Goal: Information Seeking & Learning: Learn about a topic

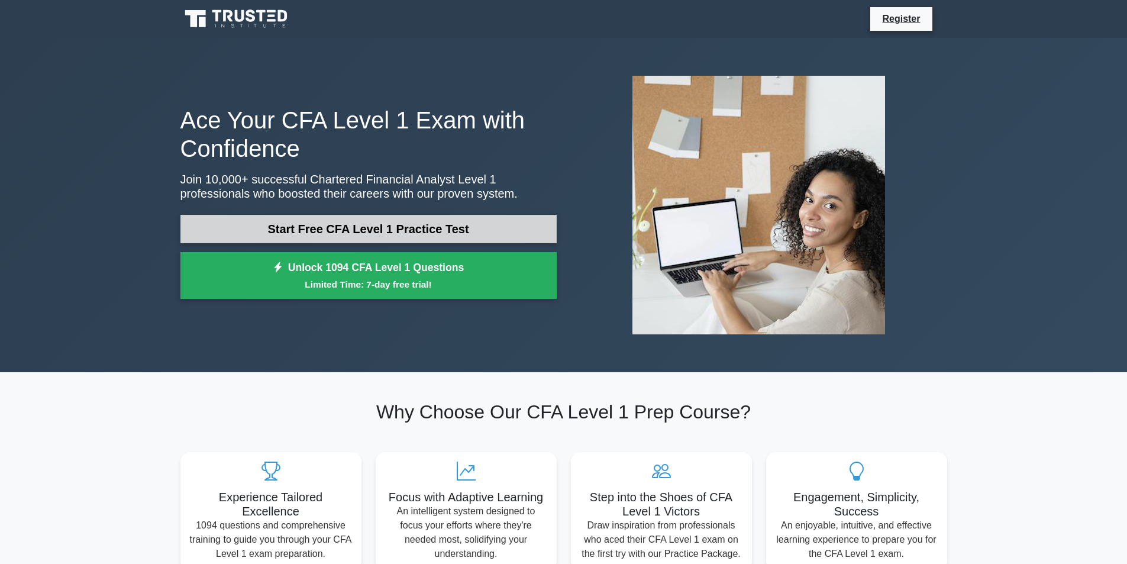
click at [378, 224] on link "Start Free CFA Level 1 Practice Test" at bounding box center [368, 229] width 376 height 28
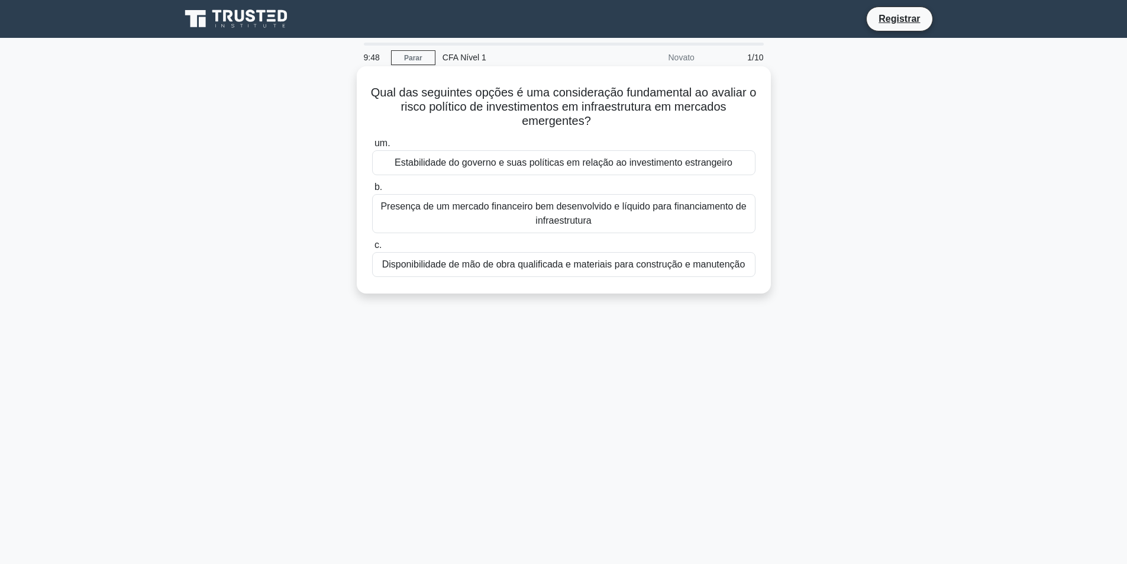
drag, startPoint x: 373, startPoint y: 89, endPoint x: 633, endPoint y: 128, distance: 262.2
click at [633, 128] on h5 "Qual das seguintes opções é uma consideração fundamental ao avaliar o risco pol…" at bounding box center [564, 107] width 386 height 44
click at [452, 108] on font "Qual das seguintes opções é uma consideração fundamental ao avaliar o risco pol…" at bounding box center [564, 106] width 386 height 41
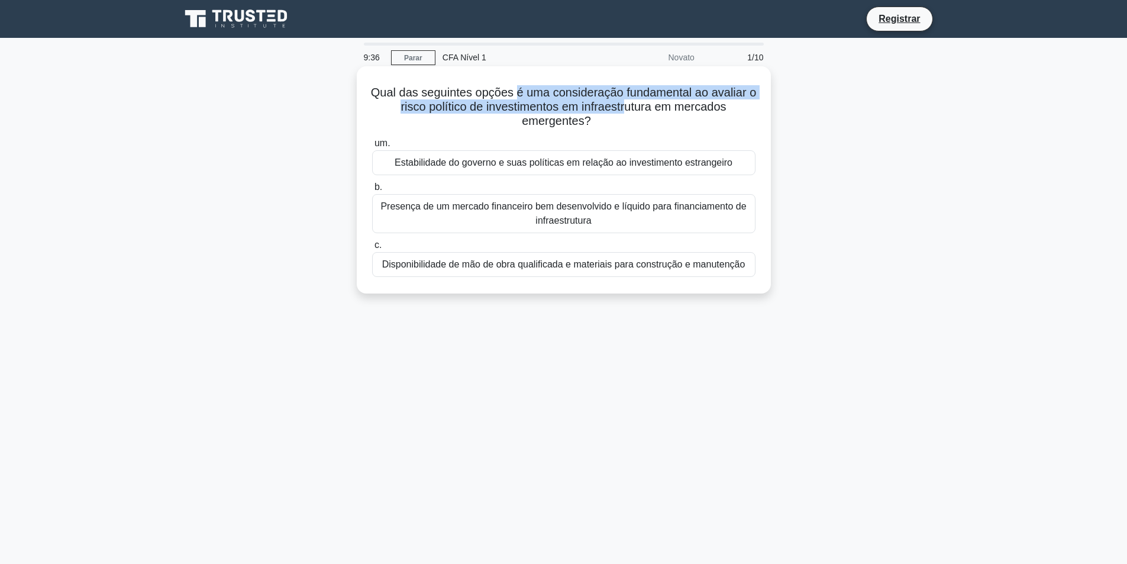
drag, startPoint x: 531, startPoint y: 88, endPoint x: 615, endPoint y: 117, distance: 89.3
click at [631, 109] on font "Qual das seguintes opções é uma consideração fundamental ao avaliar o risco pol…" at bounding box center [564, 106] width 386 height 41
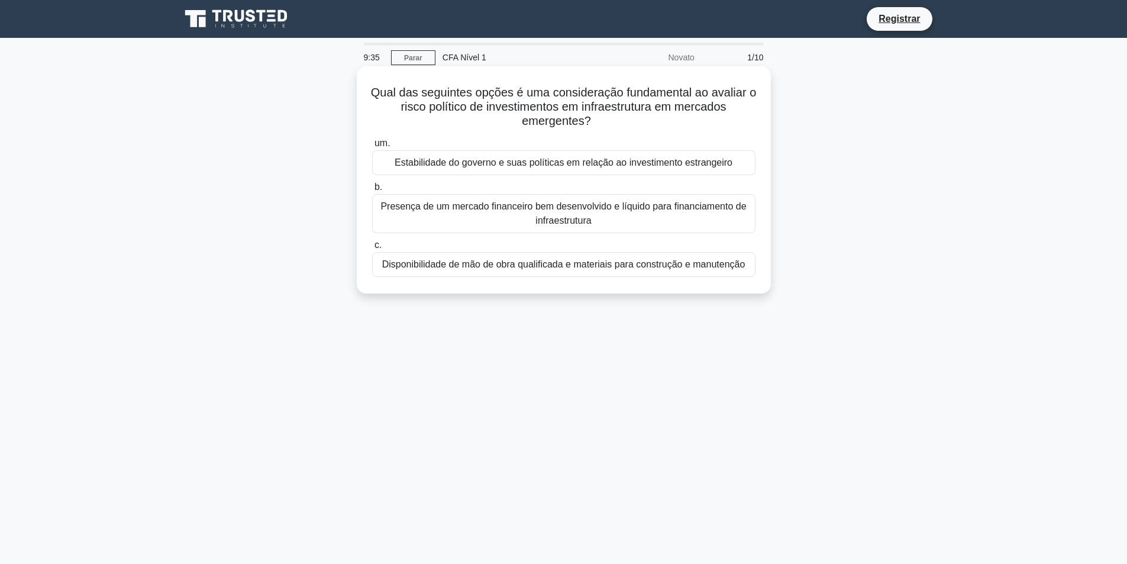
click at [567, 118] on font "Qual das seguintes opções é uma consideração fundamental ao avaliar o risco pol…" at bounding box center [564, 106] width 386 height 41
click at [611, 163] on font "Estabilidade do governo e suas políticas em relação ao investimento estrangeiro" at bounding box center [564, 162] width 338 height 10
click at [372, 147] on input "um. Estabilidade do governo e suas políticas em relação ao investimento estrang…" at bounding box center [372, 144] width 0 height 8
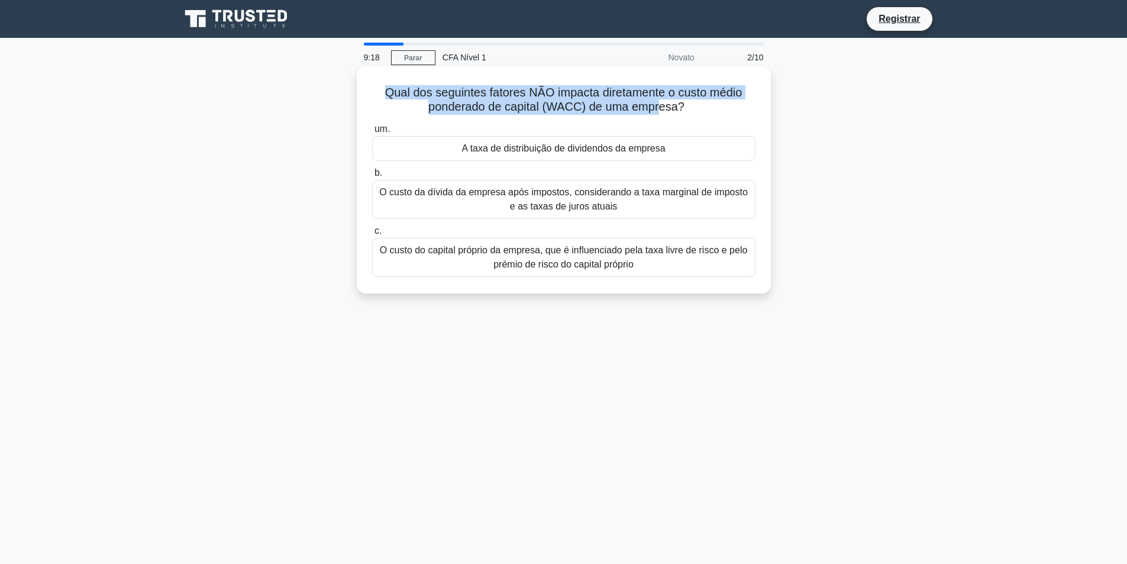
drag, startPoint x: 366, startPoint y: 88, endPoint x: 654, endPoint y: 115, distance: 289.5
click at [659, 111] on div "Qual dos seguintes fatores NÃO impacta diretamente o custo médio ponderado de c…" at bounding box center [564, 180] width 405 height 218
click at [485, 98] on font "Qual dos seguintes fatores NÃO impacta diretamente o custo médio ponderado de c…" at bounding box center [563, 99] width 357 height 27
drag, startPoint x: 383, startPoint y: 91, endPoint x: 577, endPoint y: 122, distance: 196.0
click at [577, 121] on div "Qual dos seguintes fatores NÃO impacta diretamente o custo médio ponderado de c…" at bounding box center [564, 180] width 405 height 218
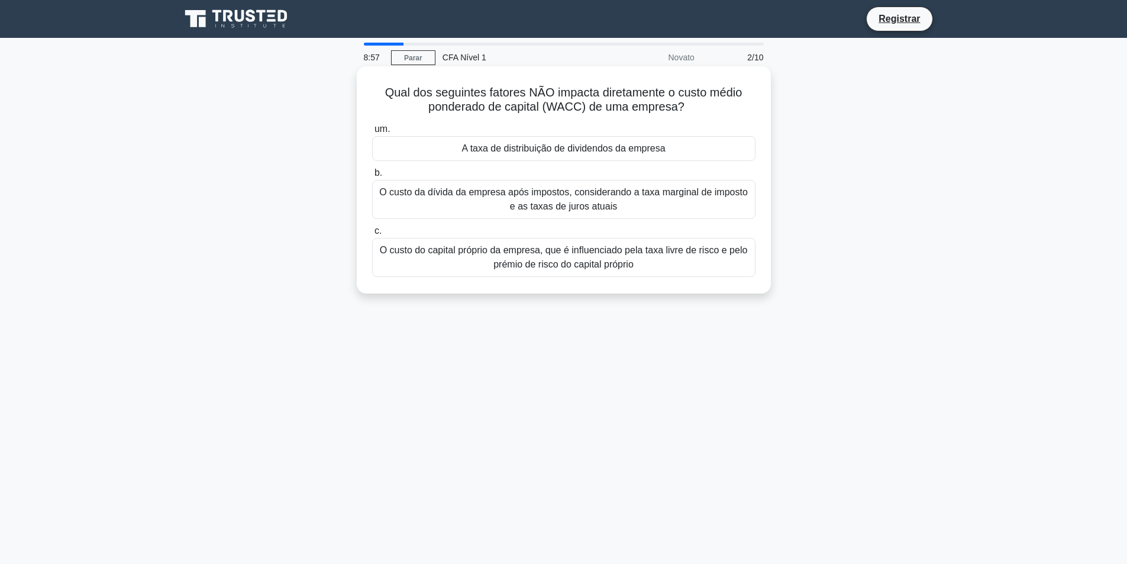
click at [580, 239] on div "O custo do capital próprio da empresa, que é influenciado pela taxa livre de ri…" at bounding box center [563, 257] width 383 height 39
click at [372, 235] on input "c. O custo do capital próprio da empresa, que é influenciado pela taxa livre de…" at bounding box center [372, 231] width 0 height 8
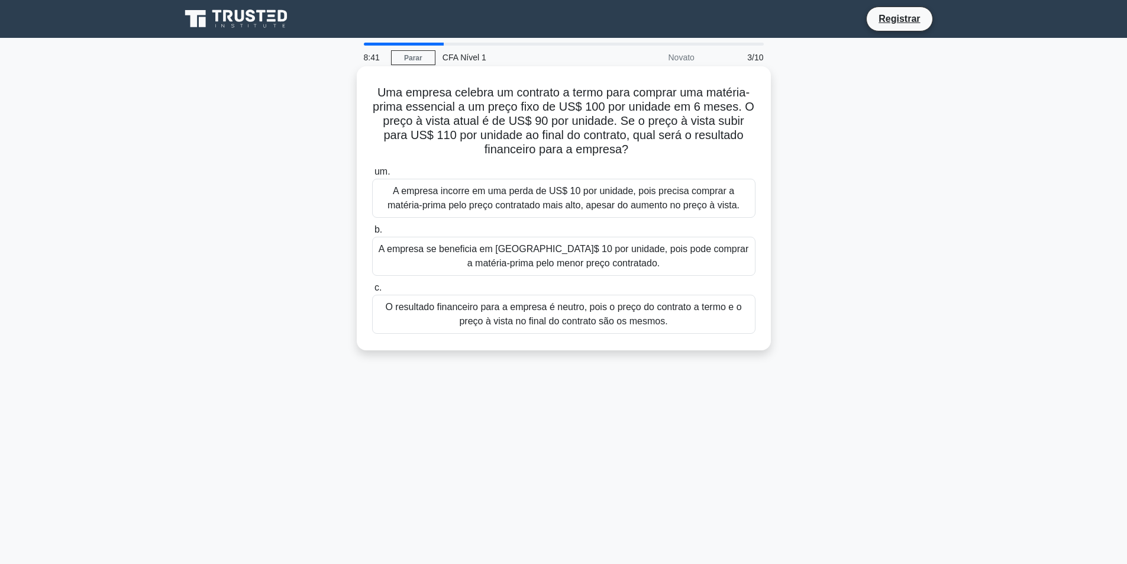
drag, startPoint x: 371, startPoint y: 99, endPoint x: 628, endPoint y: 157, distance: 263.3
click at [630, 154] on div "Uma empresa celebra um contrato a termo para comprar uma matéria-prima essencia…" at bounding box center [564, 208] width 405 height 275
click at [524, 250] on font "A empresa se beneficia em US$ 10 por unidade, pois pode comprar a matéria-prima…" at bounding box center [564, 256] width 370 height 24
click at [372, 234] on input "b. A empresa se beneficia em US$ 10 por unidade, pois pode comprar a matéria-pr…" at bounding box center [372, 230] width 0 height 8
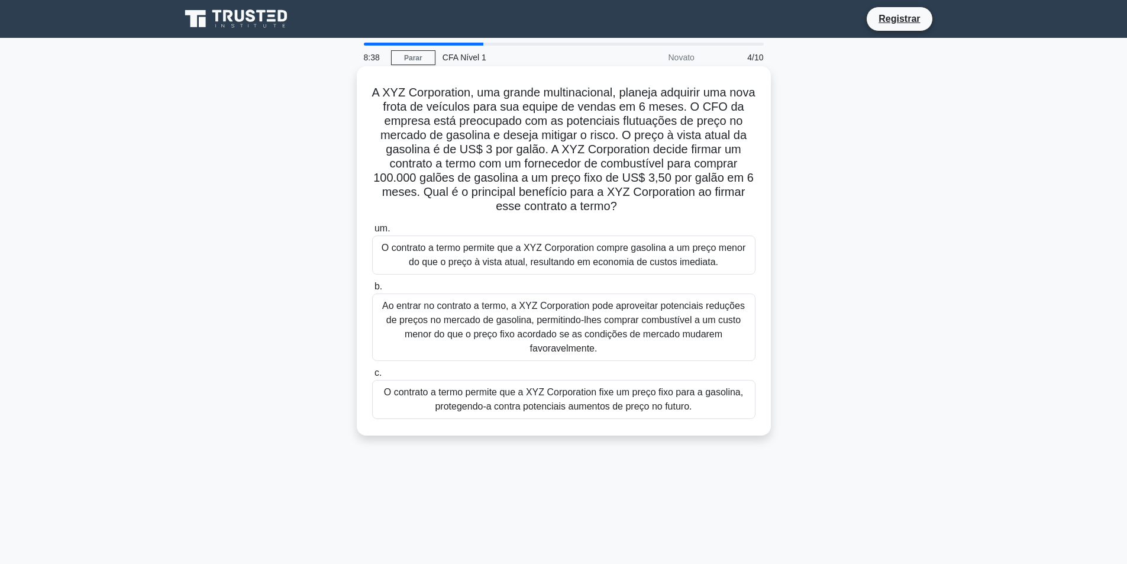
click at [541, 246] on font "O contrato a termo permite que a XYZ Corporation compre gasolina a um preço men…" at bounding box center [564, 255] width 364 height 24
click at [372, 233] on input "um. O contrato a termo permite que a XYZ Corporation compre gasolina a um preço…" at bounding box center [372, 229] width 0 height 8
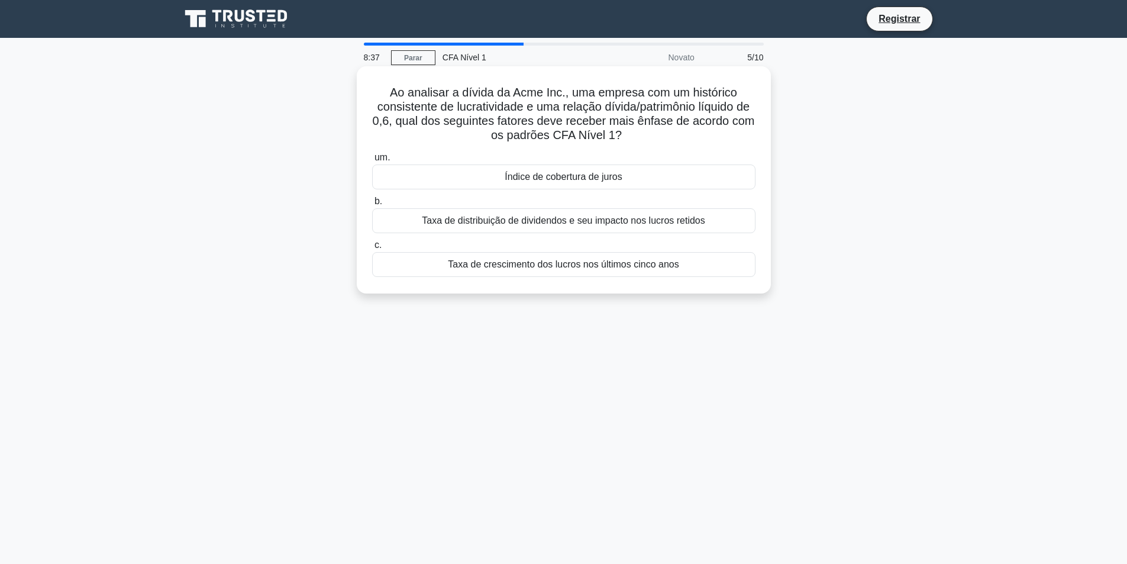
click at [543, 232] on div "Taxa de distribuição de dividendos e seu impacto nos lucros retidos" at bounding box center [563, 220] width 383 height 25
click at [372, 205] on input "b. Taxa de distribuição de dividendos e seu impacto nos lucros retidos" at bounding box center [372, 202] width 0 height 8
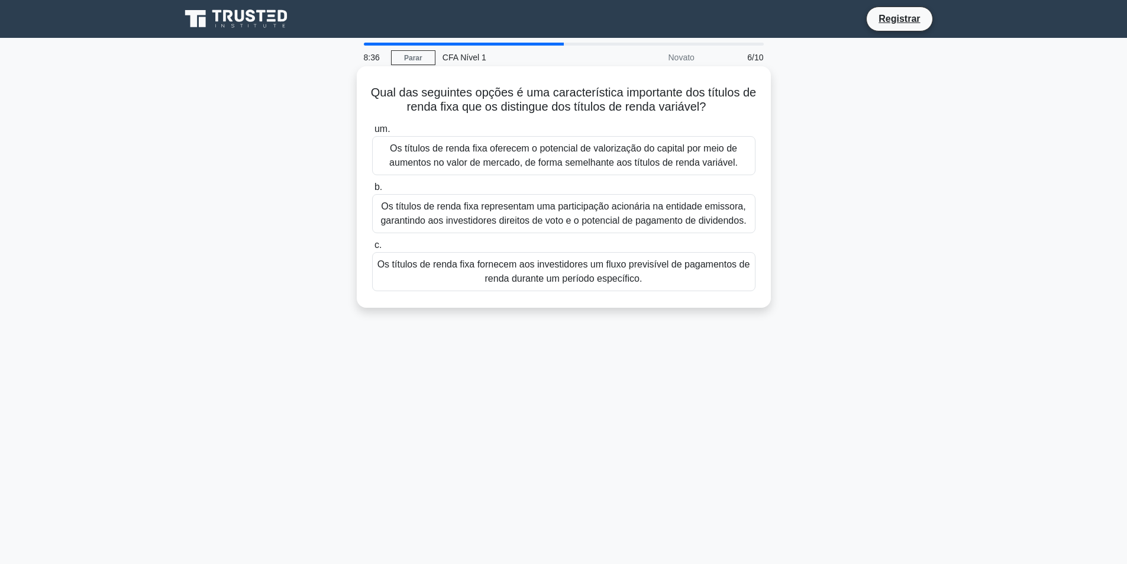
click at [569, 275] on font "Os títulos de renda fixa fornecem aos investidores um fluxo previsível de pagam…" at bounding box center [564, 271] width 373 height 24
click at [372, 249] on input "c. Os títulos de renda fixa fornecem aos investidores um fluxo previsível de pa…" at bounding box center [372, 245] width 0 height 8
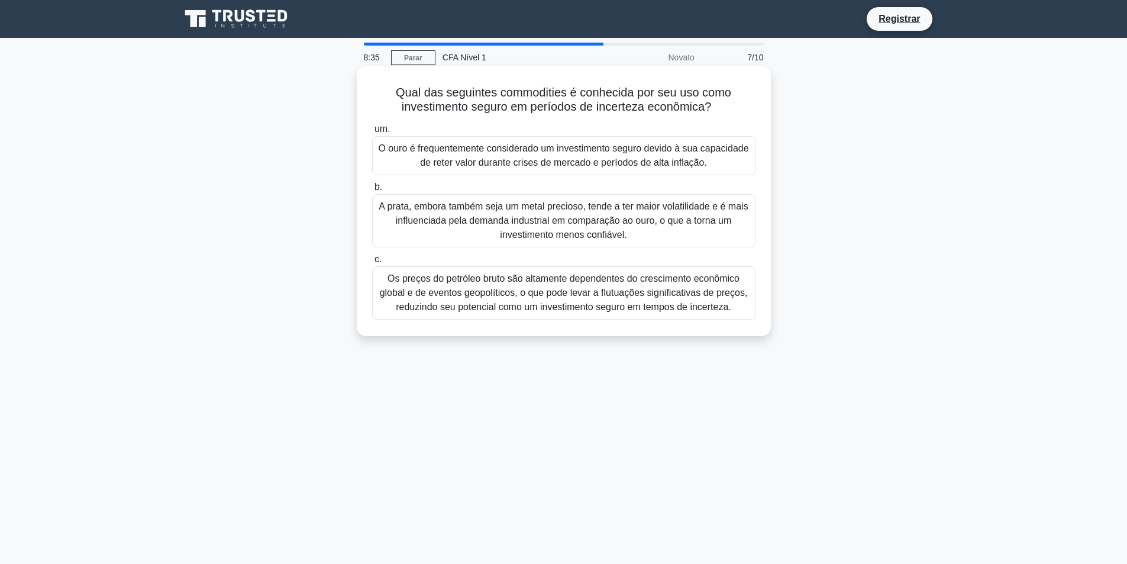
click at [544, 160] on font "O ouro é frequentemente considerado um investimento seguro devido à sua capacid…" at bounding box center [563, 155] width 370 height 24
click at [372, 133] on input "um. O ouro é frequentemente considerado um investimento seguro devido à sua cap…" at bounding box center [372, 129] width 0 height 8
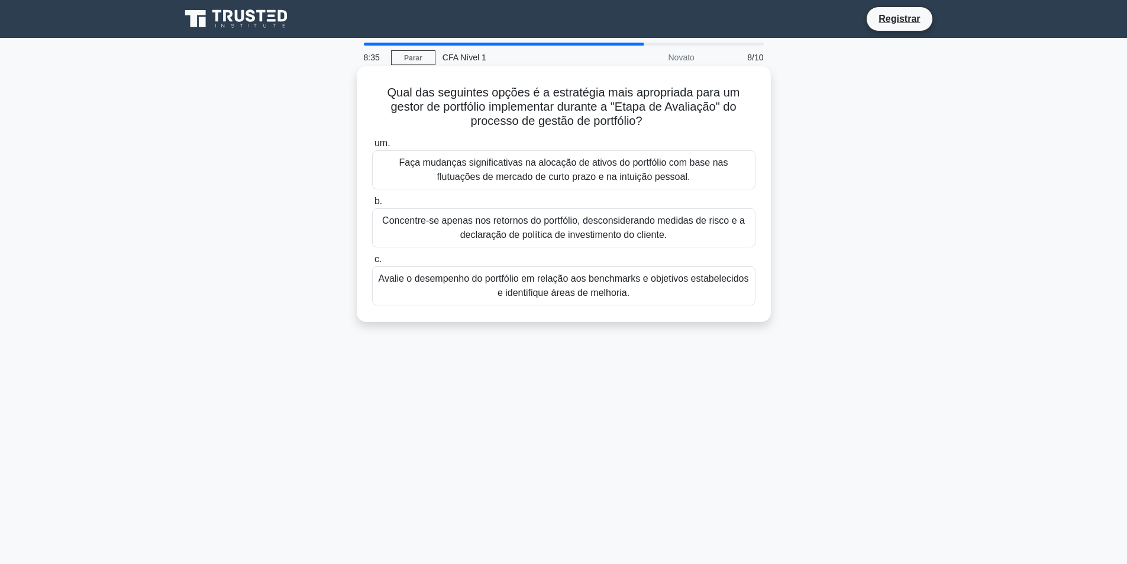
click at [549, 231] on font "Concentre-se apenas nos retornos do portfólio, desconsiderando medidas de risco…" at bounding box center [563, 227] width 363 height 24
click at [372, 205] on input "b. Concentre-se apenas nos retornos do portfólio, desconsiderando medidas de ri…" at bounding box center [372, 202] width 0 height 8
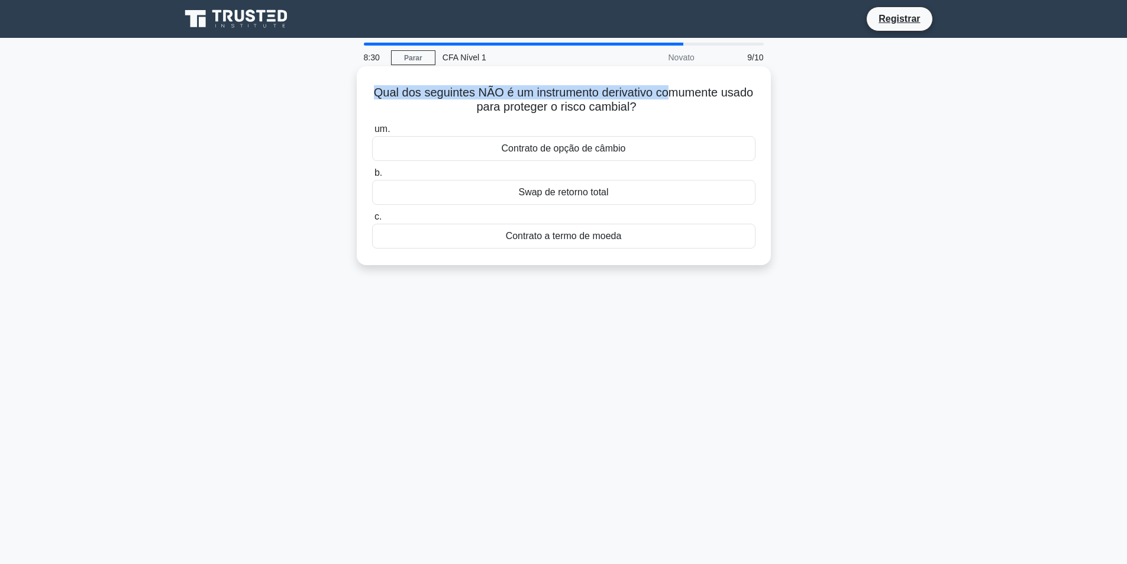
drag, startPoint x: 373, startPoint y: 83, endPoint x: 686, endPoint y: 90, distance: 312.5
click at [686, 90] on div "Qual dos seguintes NÃO é um instrumento derivativo comumente usado para protege…" at bounding box center [564, 165] width 405 height 189
click at [607, 153] on font "Contrato de opção de câmbio" at bounding box center [564, 148] width 124 height 10
click at [372, 133] on input "um. Contrato de opção de câmbio" at bounding box center [372, 129] width 0 height 8
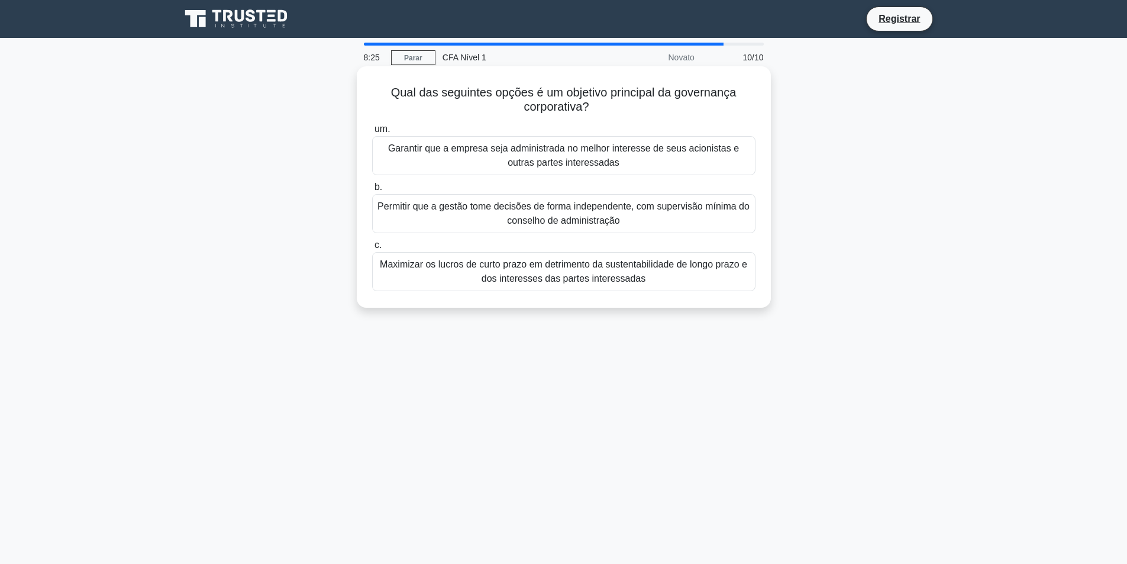
drag, startPoint x: 540, startPoint y: 157, endPoint x: 541, endPoint y: 163, distance: 6.6
click at [539, 157] on font "Garantir que a empresa seja administrada no melhor interesse de seus acionistas…" at bounding box center [563, 155] width 351 height 24
click at [372, 133] on input "um. Garantir que a empresa seja administrada no melhor interesse de seus acioni…" at bounding box center [372, 129] width 0 height 8
